Goal: Complete application form: Complete application form

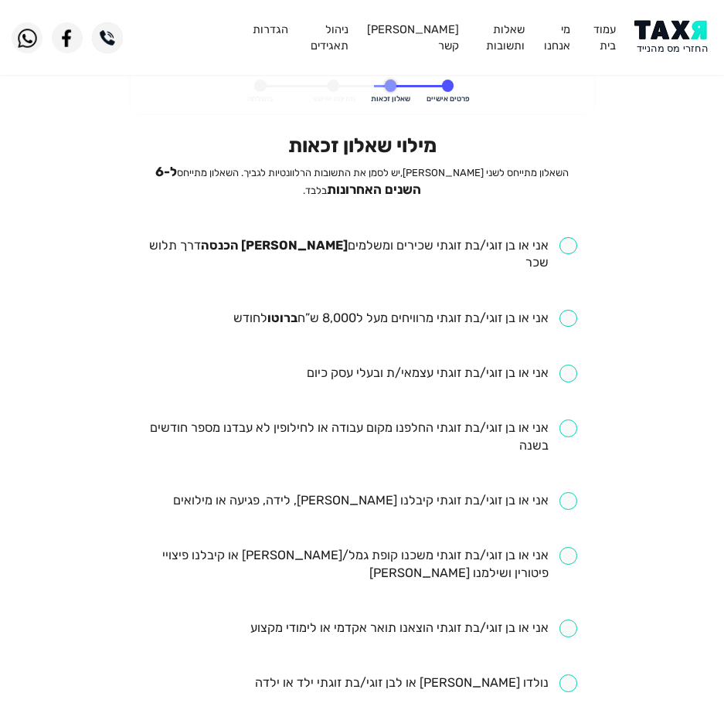
click at [503, 256] on li "אני או בן זוגי/בת זוגתי שכירים ומשלמים מס הכנסה דרך תלוש שכר" at bounding box center [362, 255] width 431 height 36
click at [519, 240] on input "checkbox" at bounding box center [362, 255] width 431 height 36
checkbox input "true"
click at [520, 310] on input "checkbox" at bounding box center [405, 319] width 344 height 18
checkbox input "true"
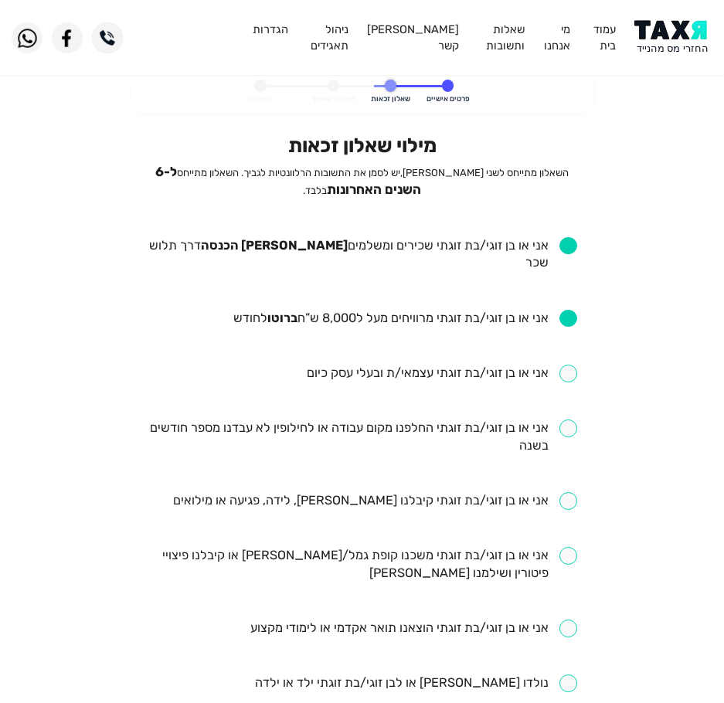
scroll to position [77, 0]
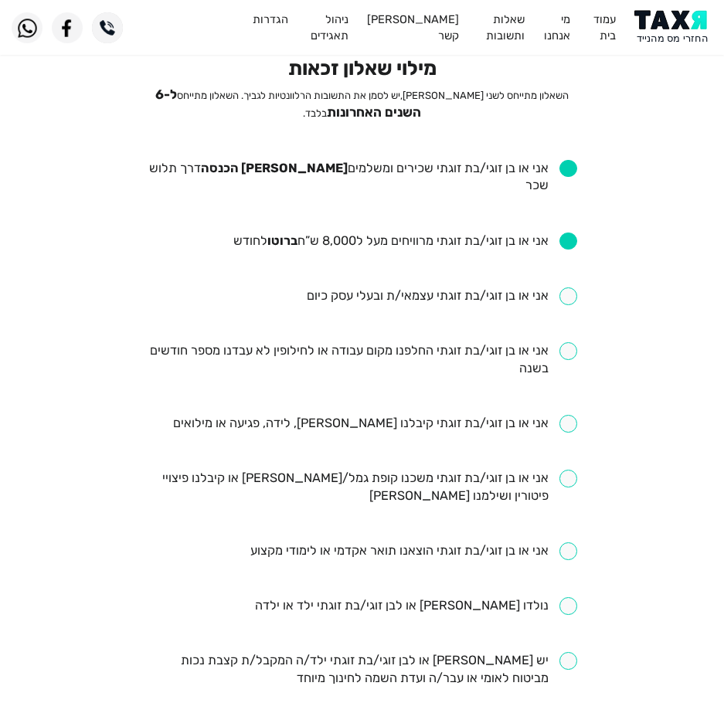
click at [367, 342] on input "checkbox" at bounding box center [362, 360] width 431 height 36
checkbox input "true"
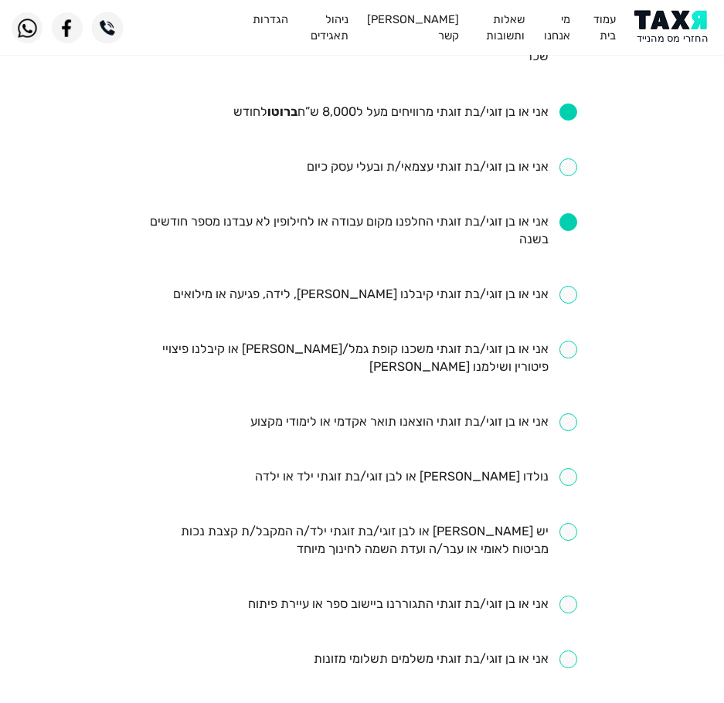
scroll to position [232, 0]
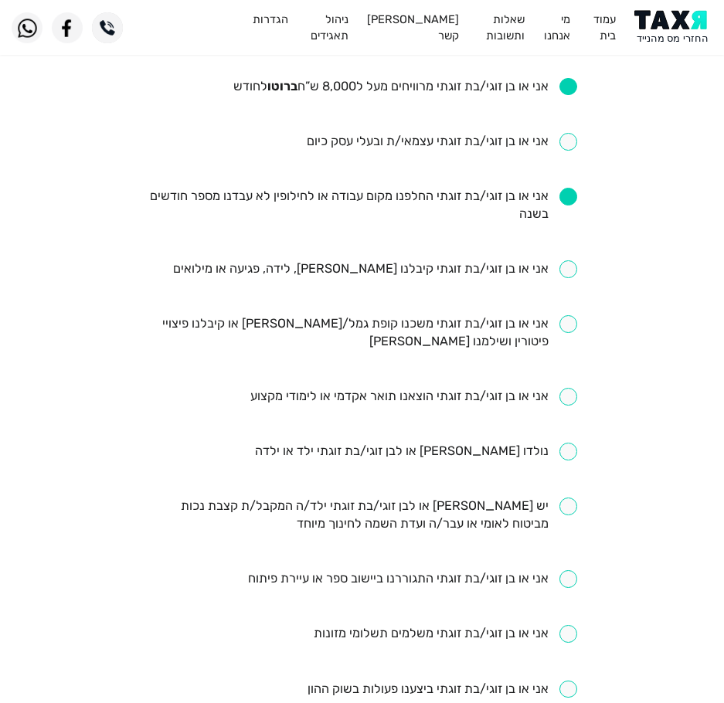
click at [401, 264] on ul "אני או בן זוגי/בת זוגתי שכירים ומשלמים מס הכנסה דרך תלוש שכר אני או בן זוגי/בת …" at bounding box center [362, 452] width 431 height 894
click at [400, 261] on input "checkbox" at bounding box center [375, 270] width 404 height 18
checkbox input "true"
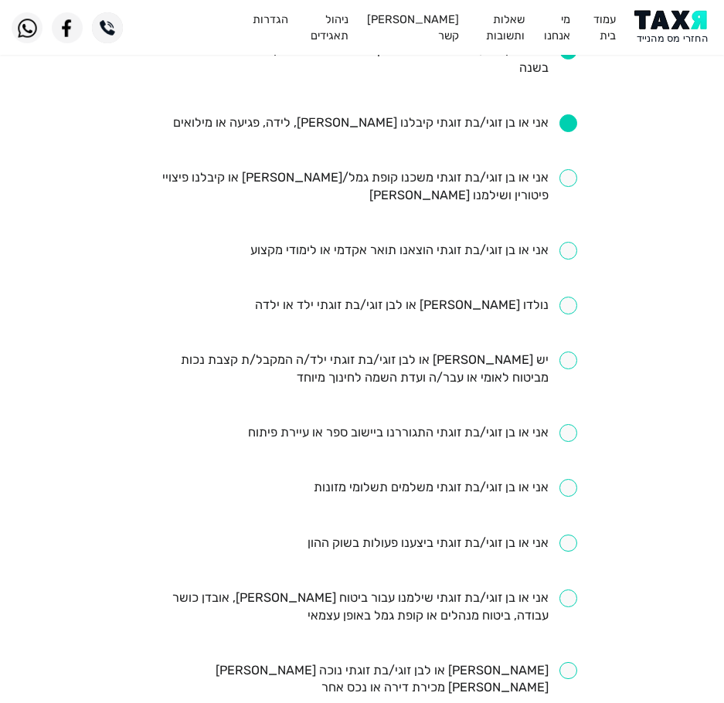
scroll to position [387, 0]
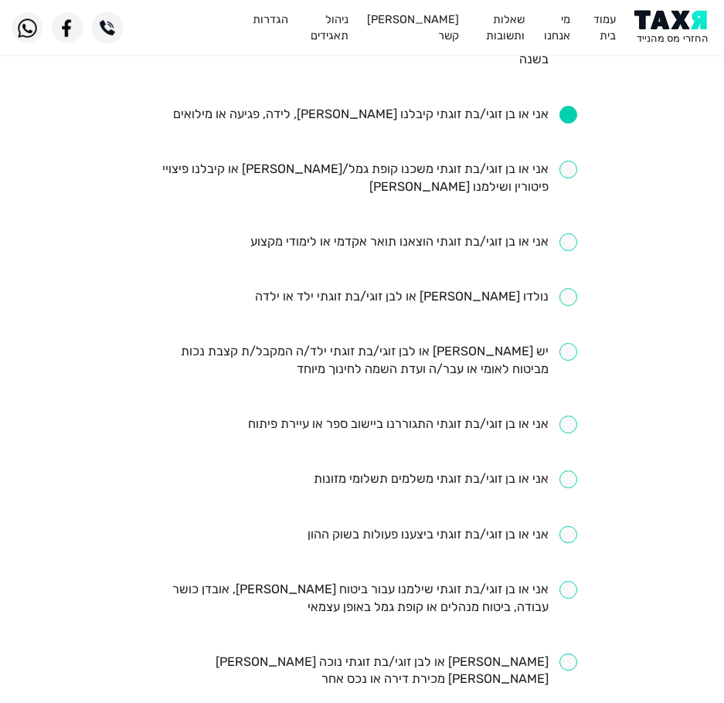
click at [395, 215] on ul "אני או בן זוגי/בת זוגתי שכירים ומשלמים מס הכנסה דרך תלוש שכר אני או בן זוגי/בת …" at bounding box center [362, 298] width 431 height 894
click at [400, 233] on input "checkbox" at bounding box center [413, 242] width 327 height 18
checkbox input "true"
click at [513, 288] on input "checkbox" at bounding box center [416, 297] width 322 height 18
checkbox input "true"
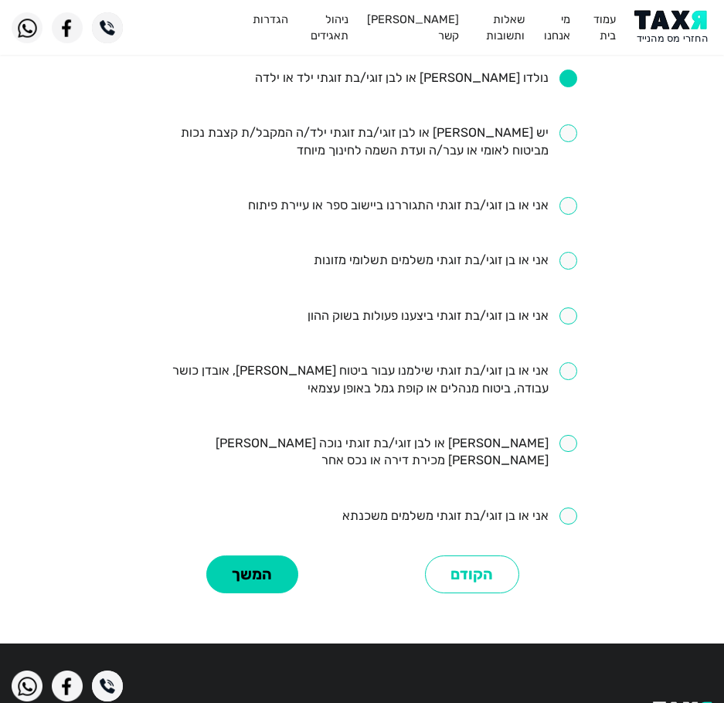
scroll to position [618, 0]
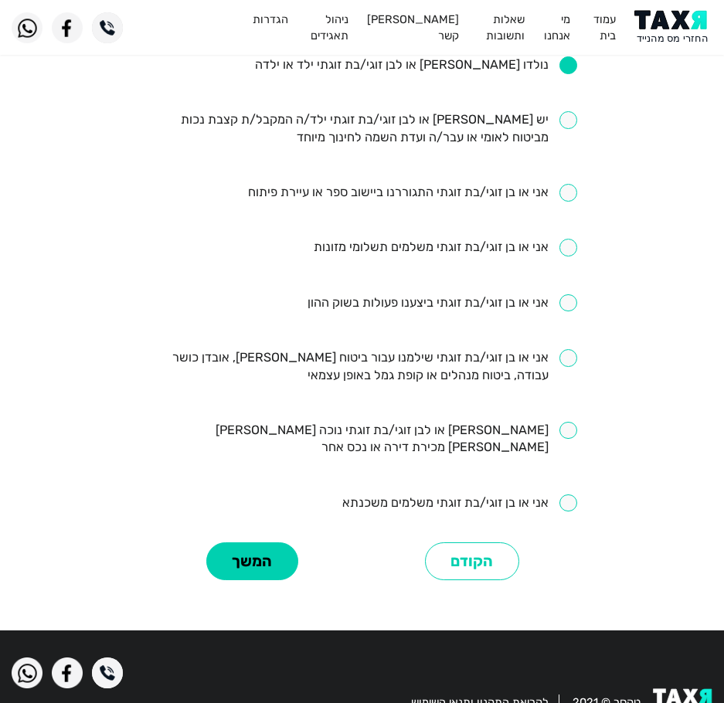
click at [518, 349] on input "checkbox" at bounding box center [362, 367] width 431 height 36
checkbox input "true"
click at [401, 495] on input "checkbox" at bounding box center [459, 504] width 235 height 18
checkbox input "true"
click at [271, 543] on button "המשך" at bounding box center [252, 562] width 92 height 38
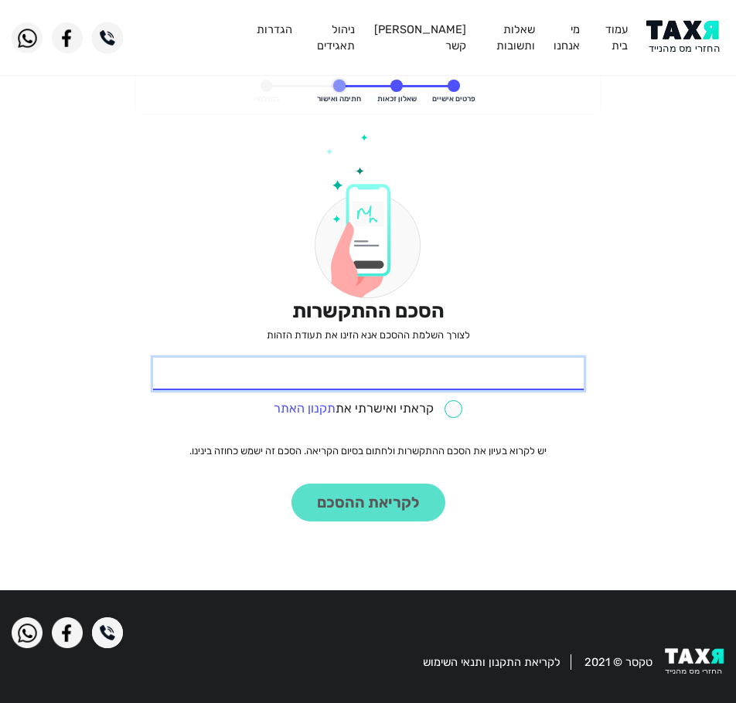
click at [451, 381] on input "* תעודת זהות" at bounding box center [368, 374] width 431 height 32
type input "313568644"
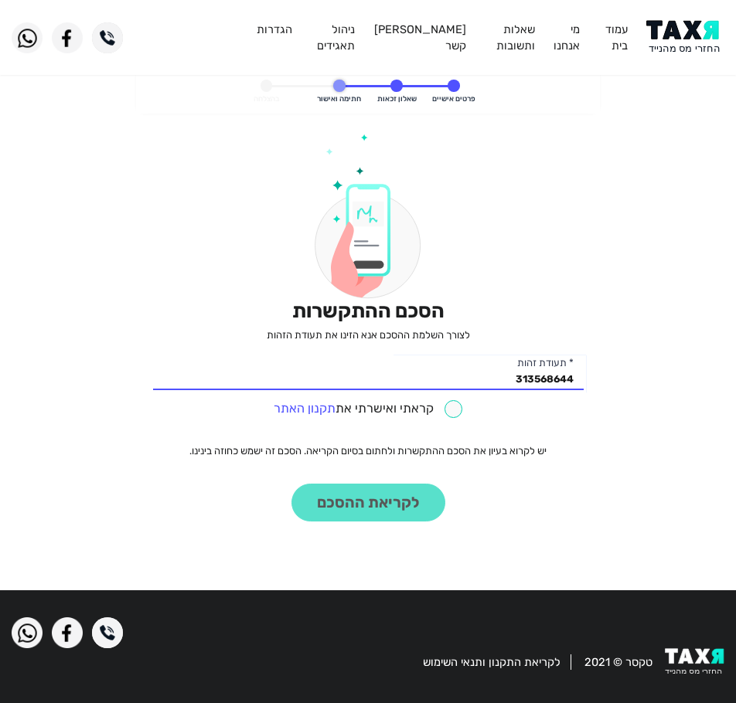
click at [407, 407] on input "checkbox" at bounding box center [368, 409] width 189 height 18
checkbox input "true"
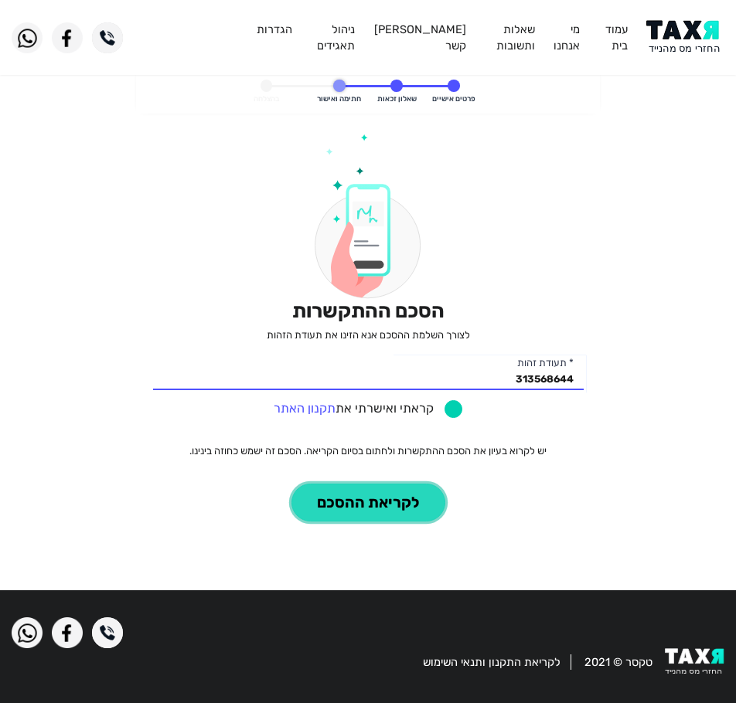
click at [341, 504] on button "לקריאת ההסכם" at bounding box center [368, 503] width 154 height 38
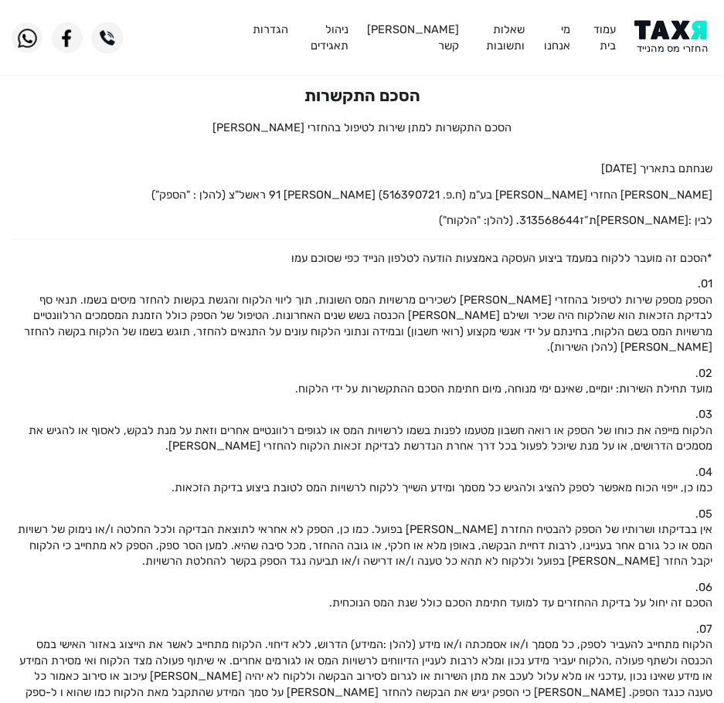
click at [676, 32] on img at bounding box center [674, 37] width 78 height 35
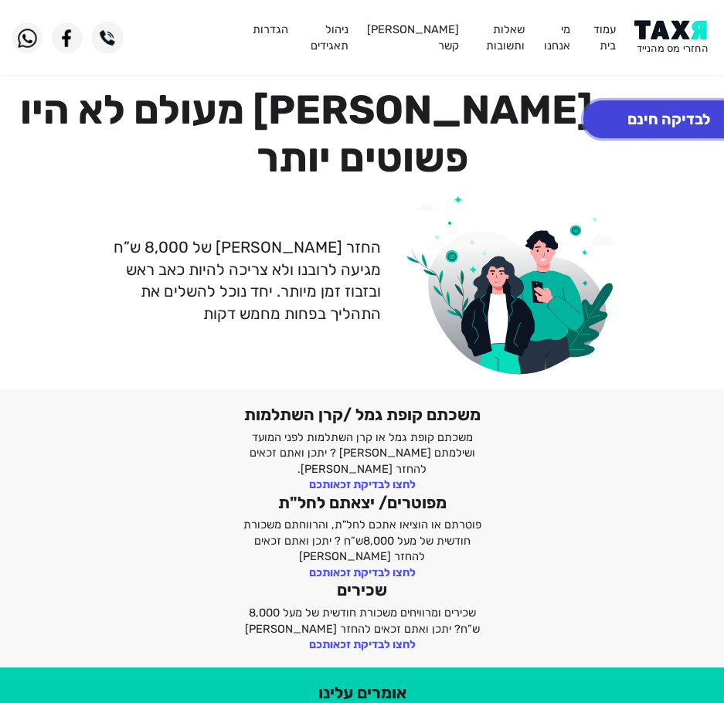
click at [641, 111] on button "לבדיקה חינם" at bounding box center [669, 119] width 171 height 38
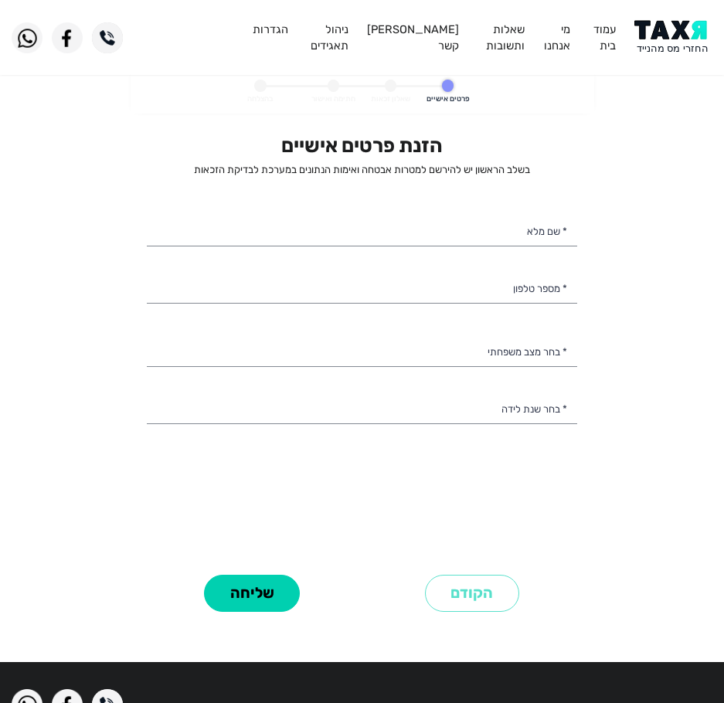
select select
click at [421, 236] on input "* שם מלא" at bounding box center [362, 231] width 431 height 32
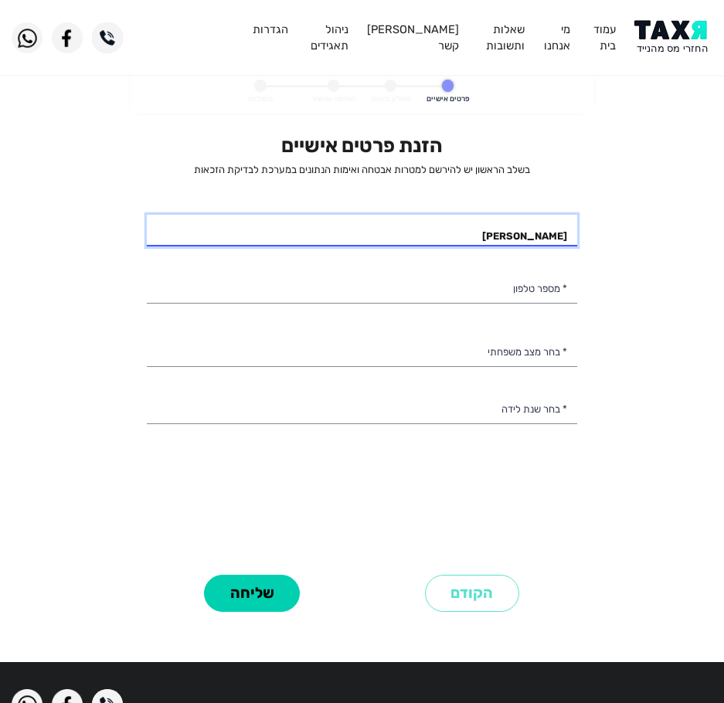
type input "[PERSON_NAME]"
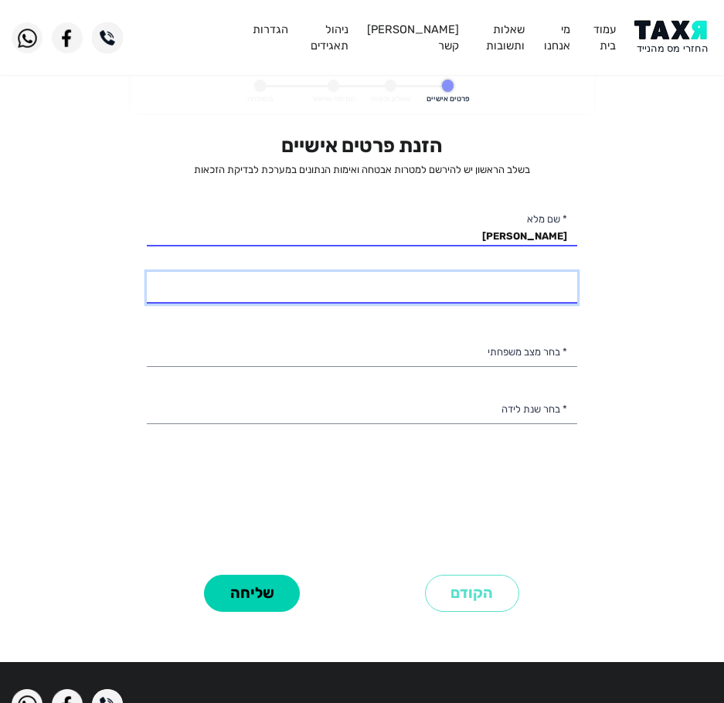
click at [504, 281] on input "* מספר טלפון" at bounding box center [362, 288] width 431 height 32
type input "053-7705994"
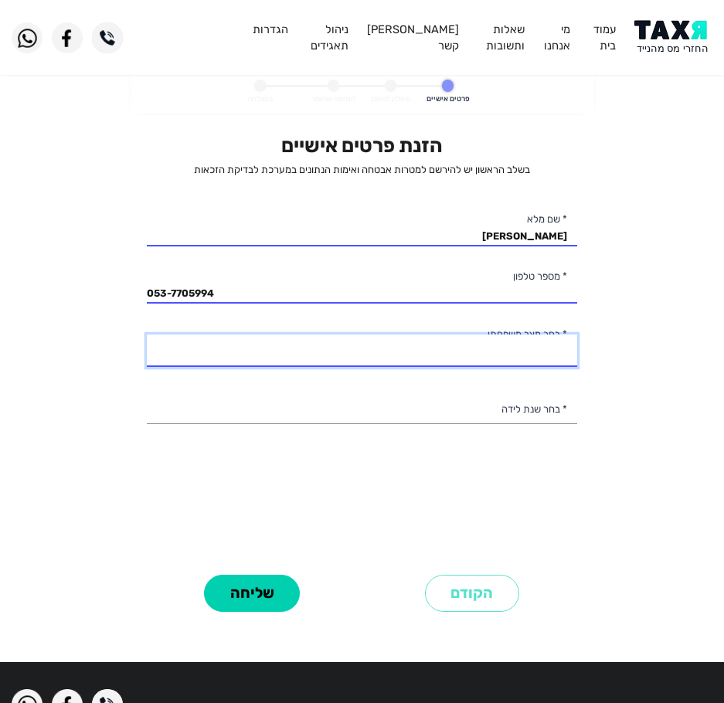
click at [477, 363] on select "רווק/ה נשוי/[PERSON_NAME]/ה אלמן/נה" at bounding box center [362, 351] width 431 height 32
select select "2: Married"
click at [147, 335] on select "רווק/ה נשוי/[PERSON_NAME]/ה אלמן/נה" at bounding box center [362, 351] width 431 height 32
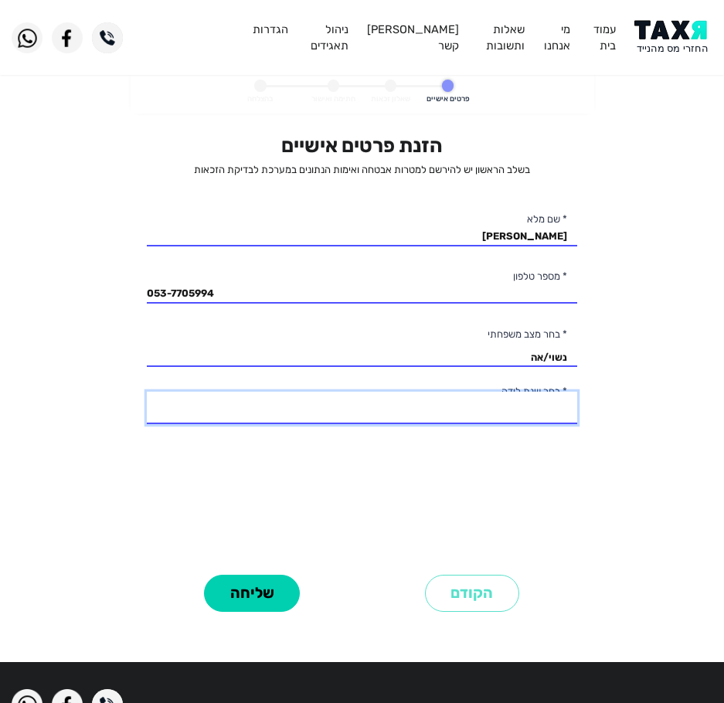
click at [497, 410] on select "2003 2002 2001 2000 1999 1998 1997 1996 1995 1994 1993 1992 1991 1990 1989 1988…" at bounding box center [362, 408] width 431 height 32
select select "23: 1981"
click at [147, 392] on select "2003 2002 2001 2000 1999 1998 1997 1996 1995 1994 1993 1992 1991 1990 1989 1988…" at bounding box center [362, 408] width 431 height 32
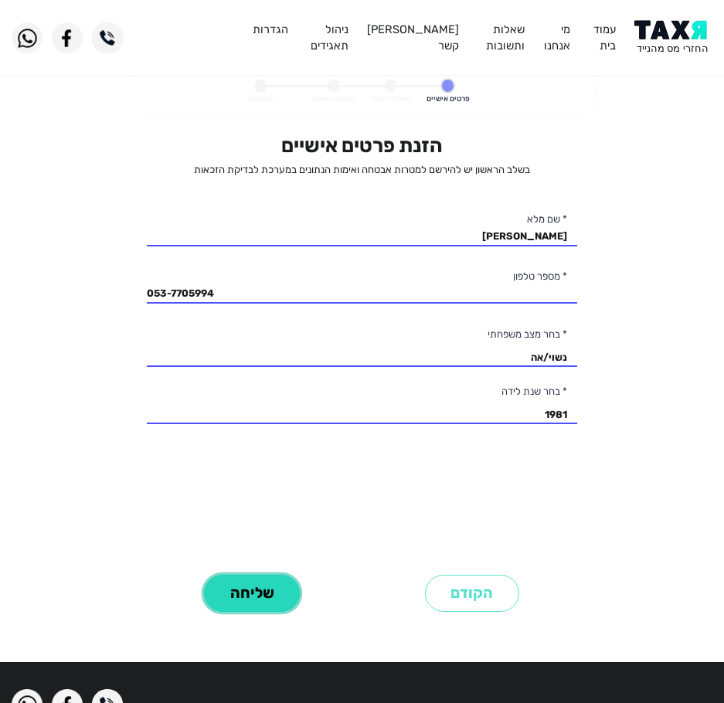
click at [255, 599] on button "שליחה" at bounding box center [252, 594] width 96 height 38
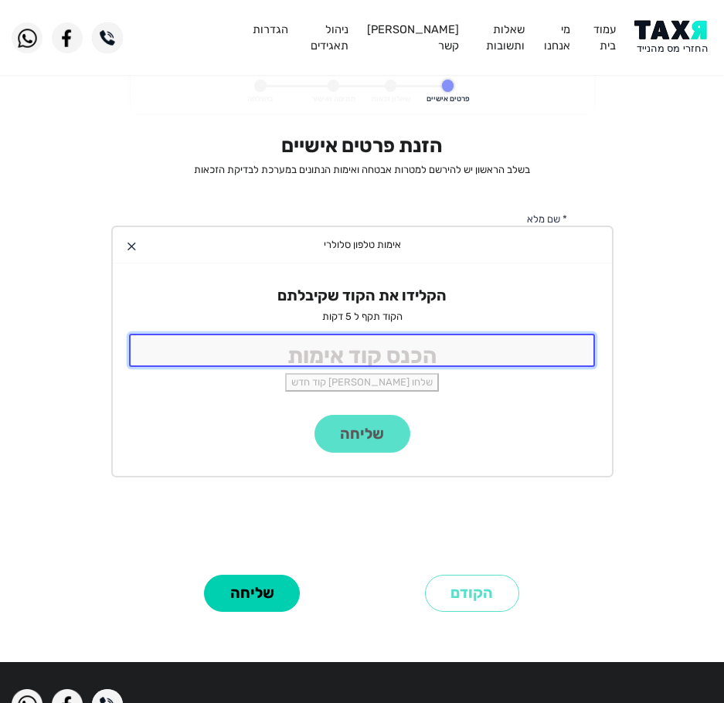
click at [315, 351] on input "tel" at bounding box center [362, 350] width 467 height 33
type input "9988"
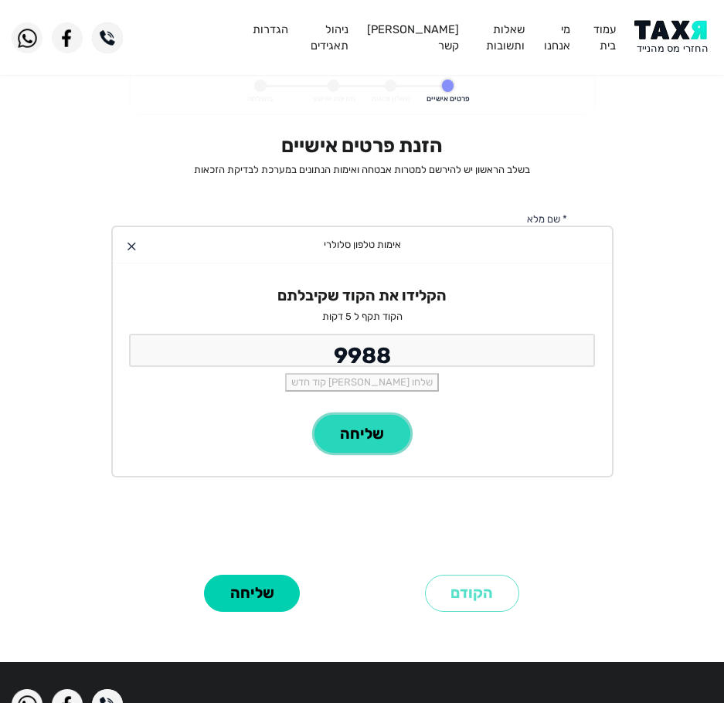
click at [372, 433] on button "שליחה" at bounding box center [363, 434] width 96 height 38
